Goal: Use online tool/utility: Utilize a website feature to perform a specific function

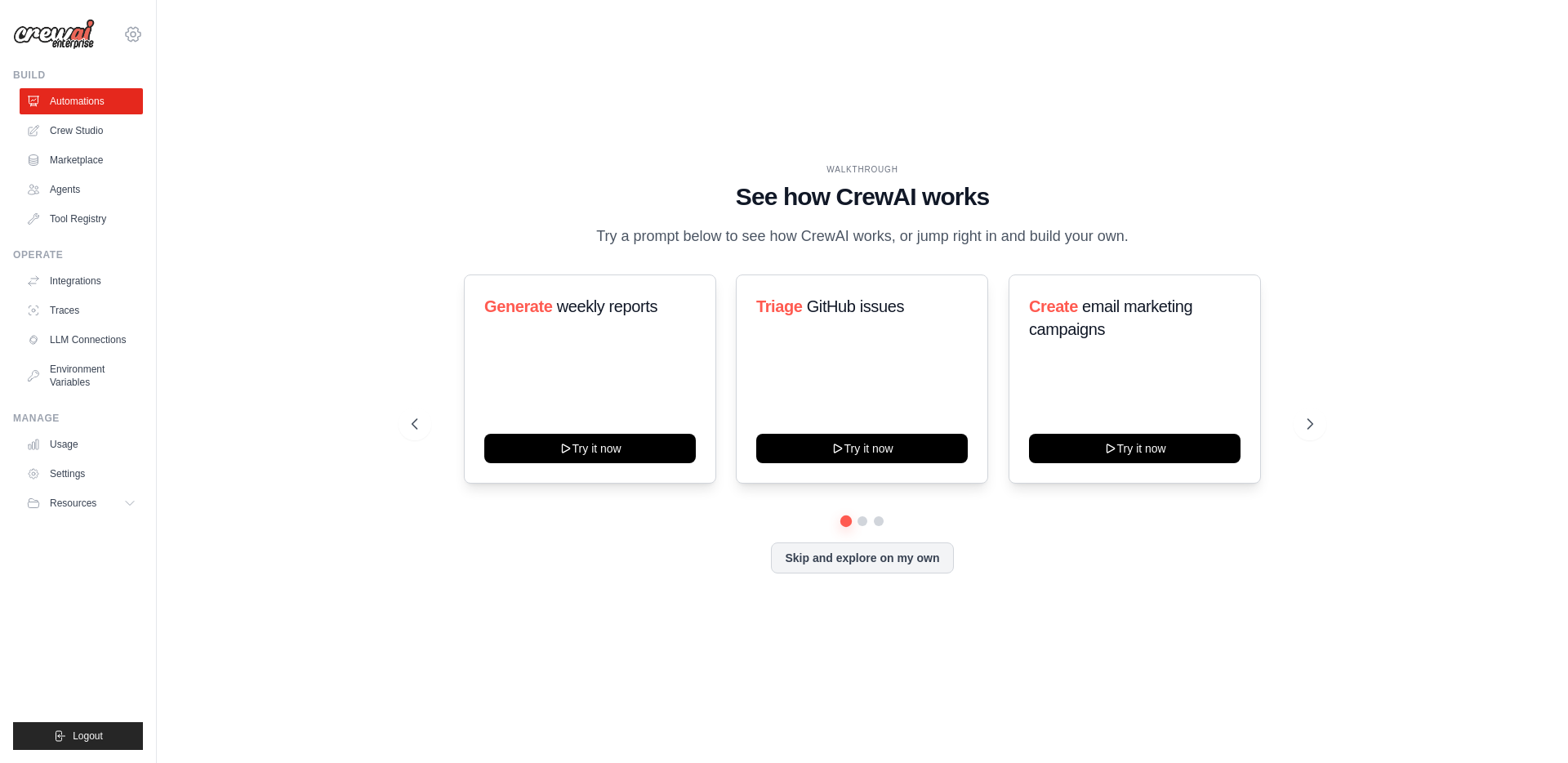
click at [131, 37] on icon at bounding box center [132, 34] width 4 height 4
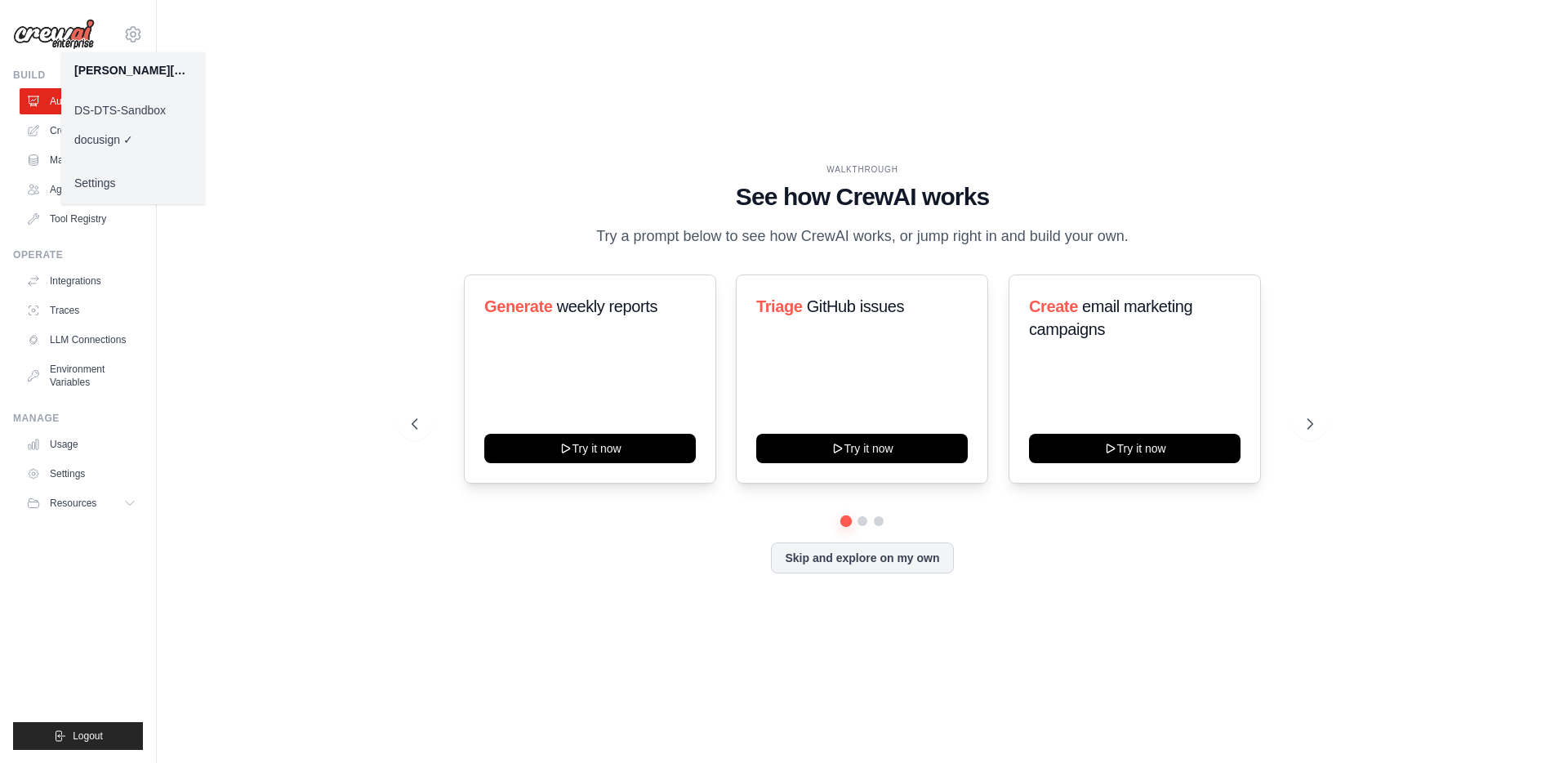
click at [121, 107] on link "DS-DTS-Sandbox" at bounding box center [133, 110] width 144 height 29
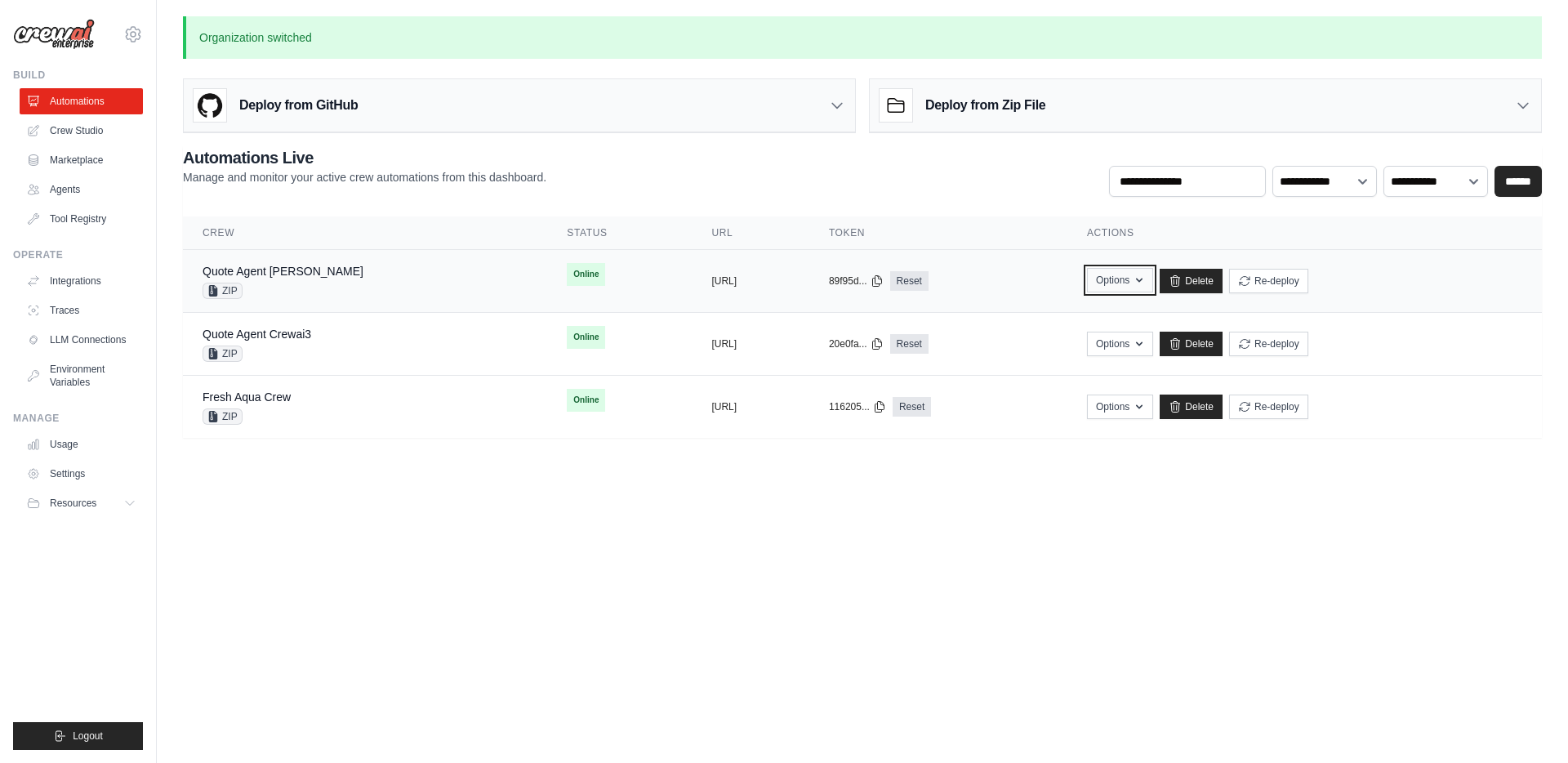
click at [1153, 287] on button "Options" at bounding box center [1120, 279] width 66 height 24
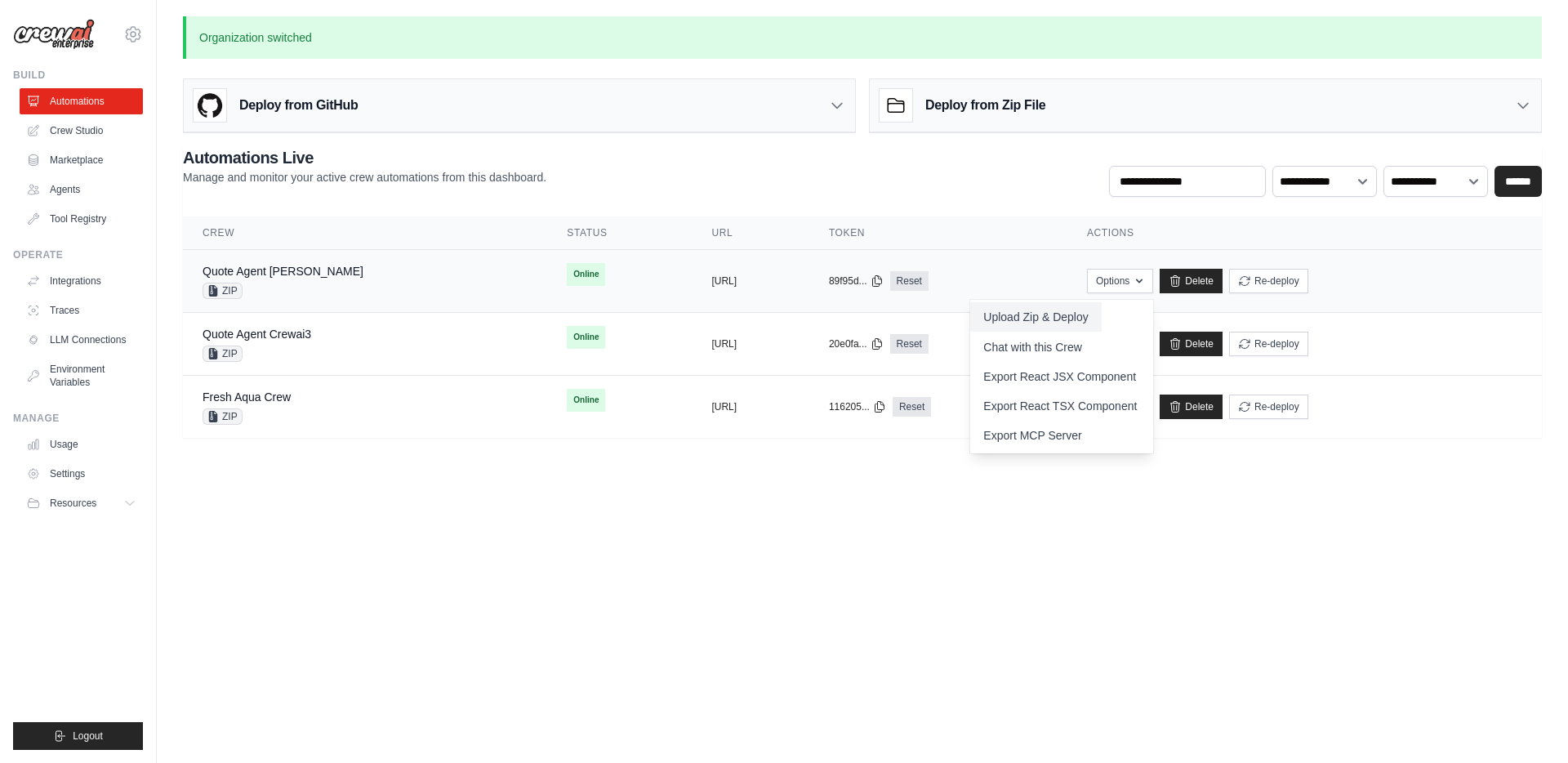
click at [1091, 319] on button "Upload Zip & Deploy" at bounding box center [1035, 317] width 130 height 29
